Goal: Use online tool/utility: Utilize a website feature to perform a specific function

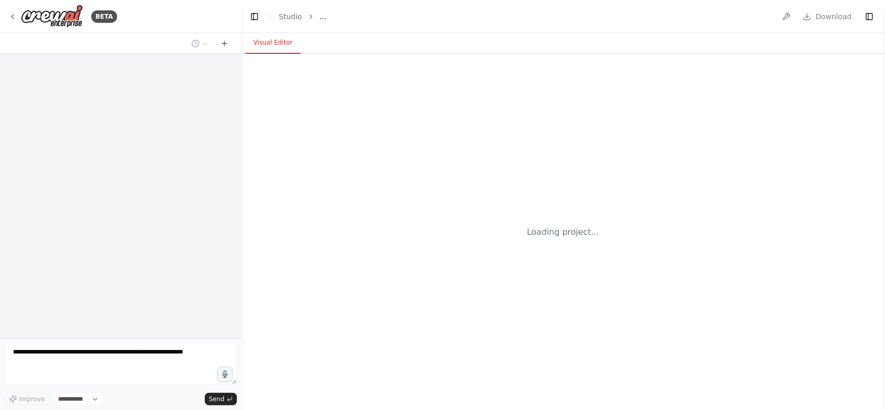
select select "****"
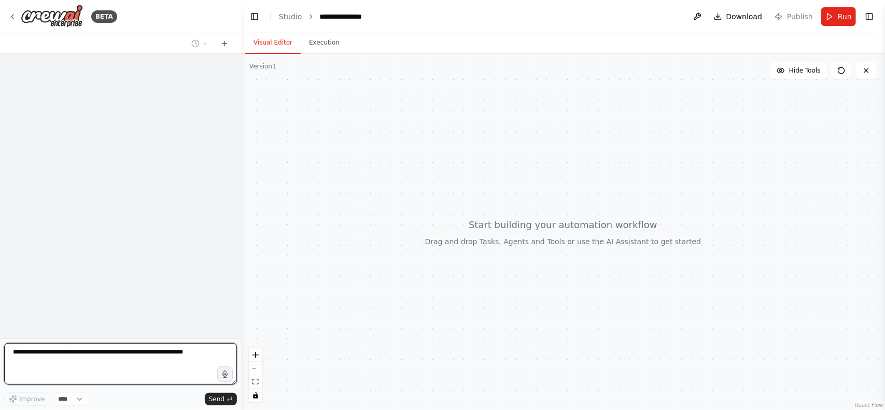
click at [128, 357] on textarea at bounding box center [120, 363] width 233 height 41
